Goal: Check status: Check status

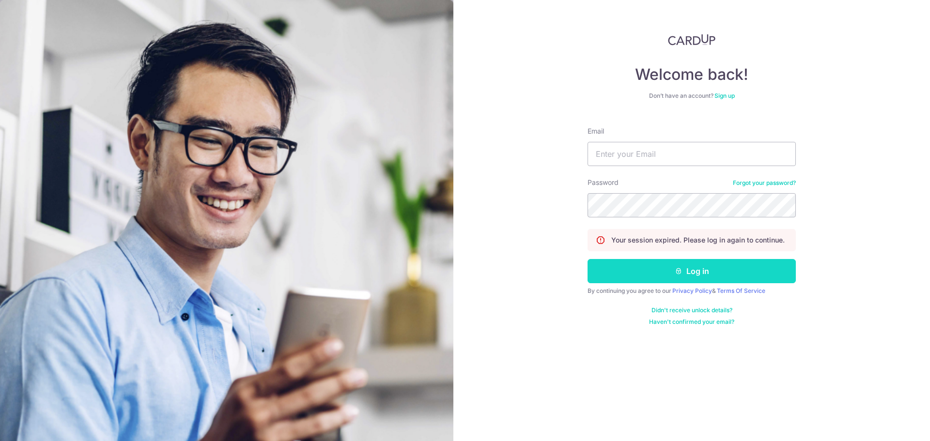
type input "[EMAIL_ADDRESS][DOMAIN_NAME]"
click at [690, 276] on button "Log in" at bounding box center [691, 271] width 208 height 24
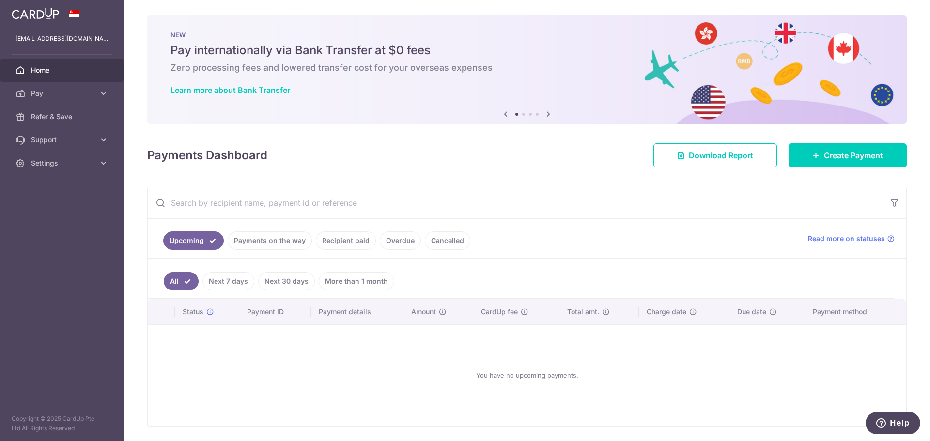
click at [337, 239] on link "Recipient paid" at bounding box center [346, 240] width 60 height 18
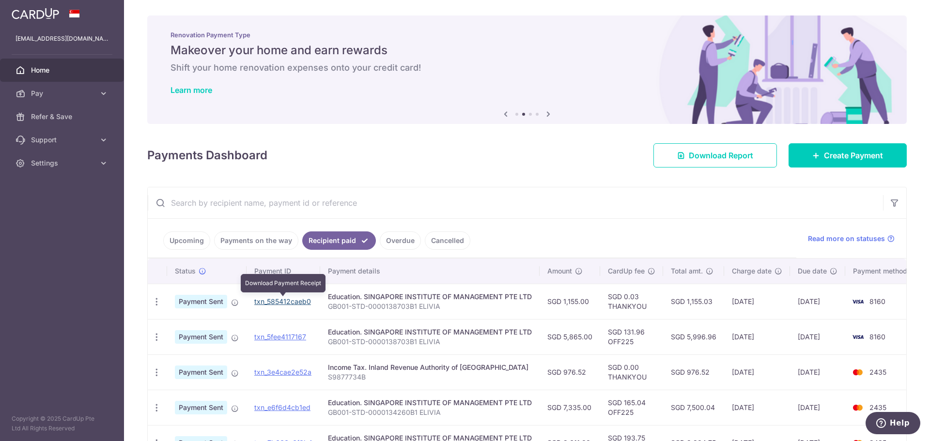
click at [288, 298] on link "txn_585412caeb0" at bounding box center [282, 301] width 57 height 8
click at [279, 334] on link "txn_5fee4117167" at bounding box center [280, 337] width 52 height 8
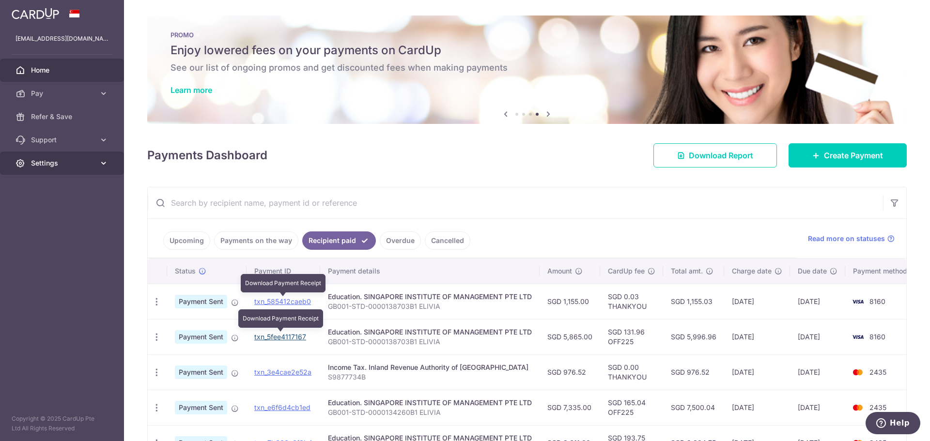
click at [90, 164] on span "Settings" at bounding box center [63, 163] width 64 height 10
click at [76, 207] on span "Logout" at bounding box center [63, 210] width 64 height 10
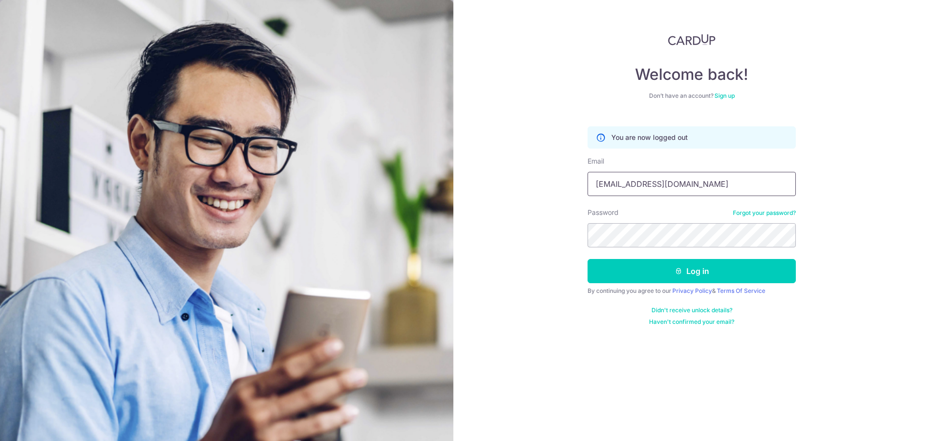
type input "[EMAIL_ADDRESS][DOMAIN_NAME]"
click at [587, 259] on button "Log in" at bounding box center [691, 271] width 208 height 24
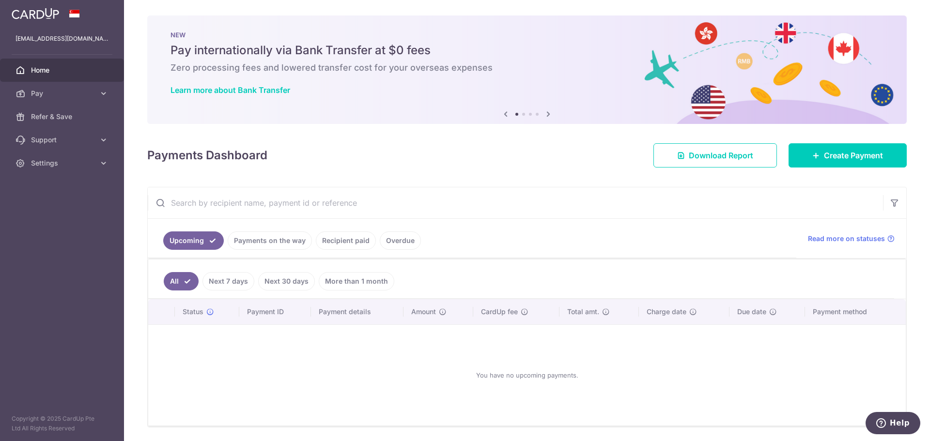
click at [278, 235] on link "Payments on the way" at bounding box center [270, 240] width 84 height 18
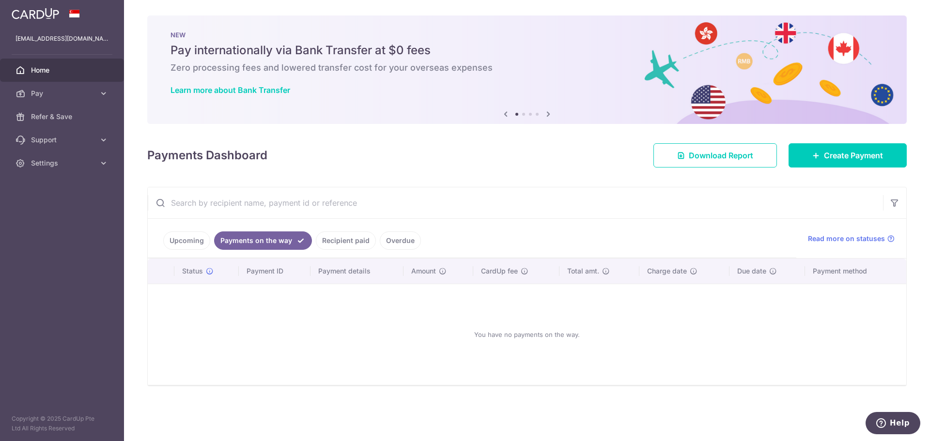
drag, startPoint x: 338, startPoint y: 246, endPoint x: 351, endPoint y: 242, distance: 14.2
click at [351, 242] on link "Recipient paid" at bounding box center [346, 240] width 60 height 18
